Goal: Transaction & Acquisition: Purchase product/service

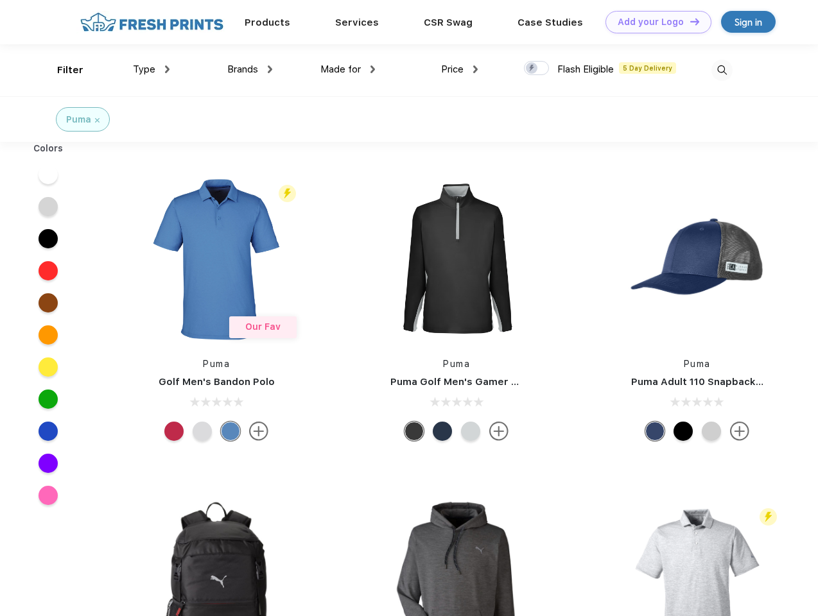
click at [654, 22] on link "Add your Logo Design Tool" at bounding box center [658, 22] width 106 height 22
click at [0, 0] on div "Design Tool" at bounding box center [0, 0] width 0 height 0
click at [689, 21] on link "Add your Logo Design Tool" at bounding box center [658, 22] width 106 height 22
click at [62, 70] on div "Filter" at bounding box center [70, 70] width 26 height 15
click at [152, 69] on span "Type" at bounding box center [144, 70] width 22 height 12
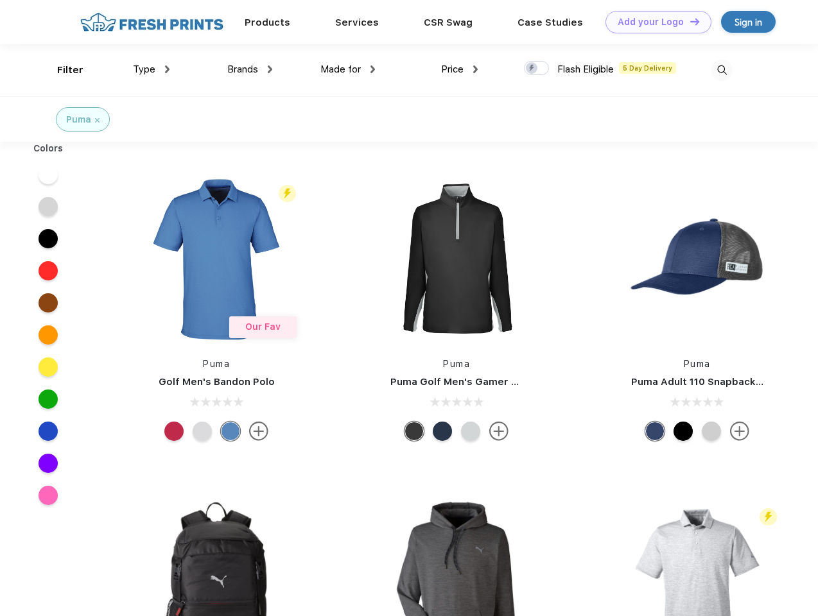
click at [250, 69] on span "Brands" at bounding box center [242, 70] width 31 height 12
click at [348, 69] on span "Made for" at bounding box center [340, 70] width 40 height 12
click at [460, 69] on span "Price" at bounding box center [452, 70] width 22 height 12
click at [537, 69] on div at bounding box center [536, 68] width 25 height 14
click at [532, 69] on input "checkbox" at bounding box center [528, 64] width 8 height 8
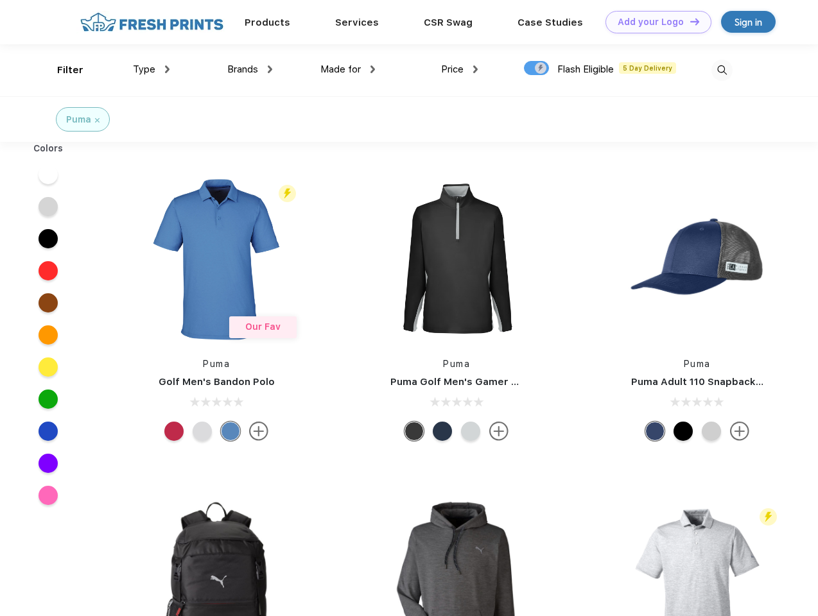
click at [722, 70] on img at bounding box center [721, 70] width 21 height 21
